Goal: Task Accomplishment & Management: Use online tool/utility

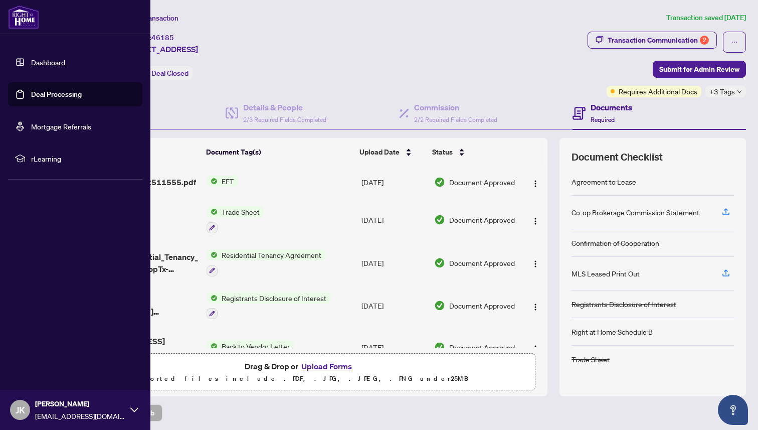
click at [74, 95] on link "Deal Processing" at bounding box center [56, 94] width 51 height 9
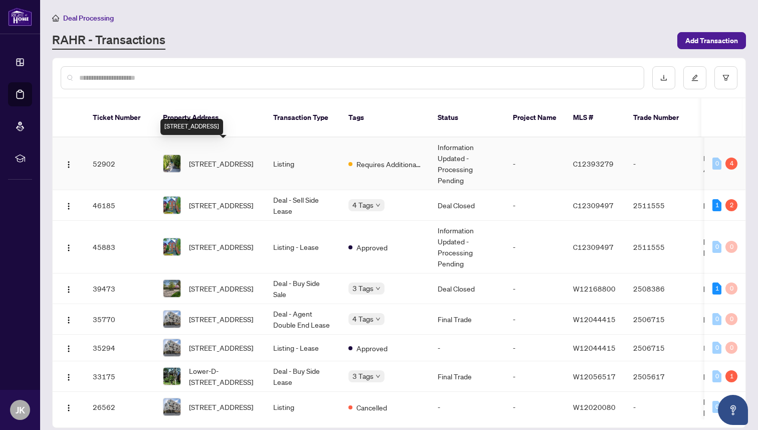
click at [215, 158] on span "[STREET_ADDRESS]" at bounding box center [221, 163] width 64 height 11
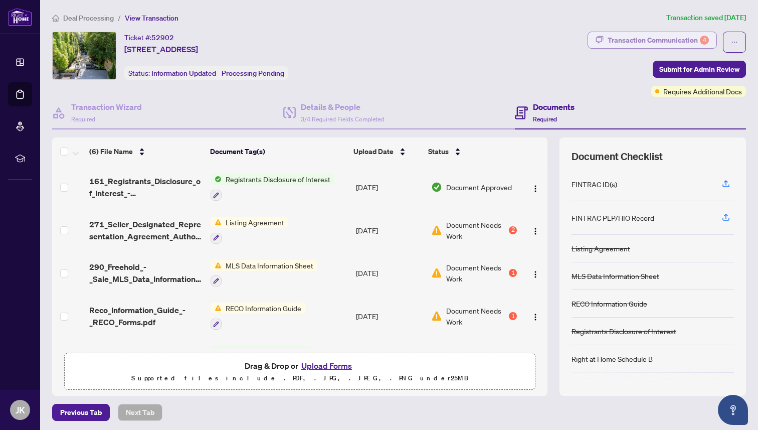
click at [682, 41] on div "Transaction Communication 4" at bounding box center [658, 40] width 101 height 16
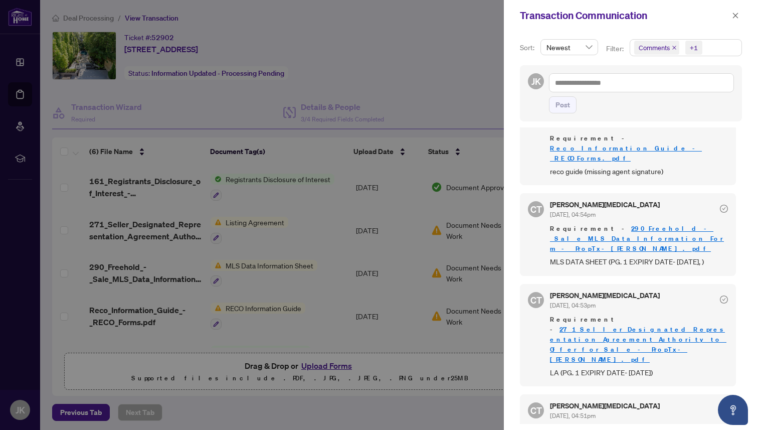
scroll to position [89, 0]
